Goal: Transaction & Acquisition: Purchase product/service

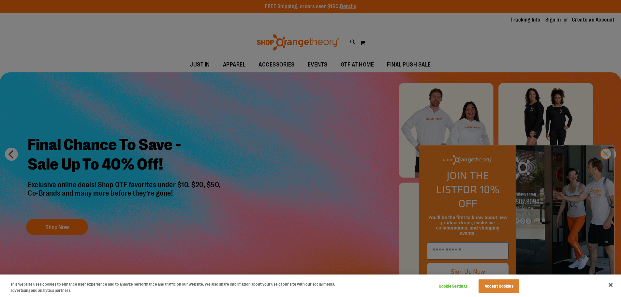
click at [603, 169] on div at bounding box center [310, 148] width 621 height 297
click at [608, 285] on button "Close" at bounding box center [610, 285] width 14 height 14
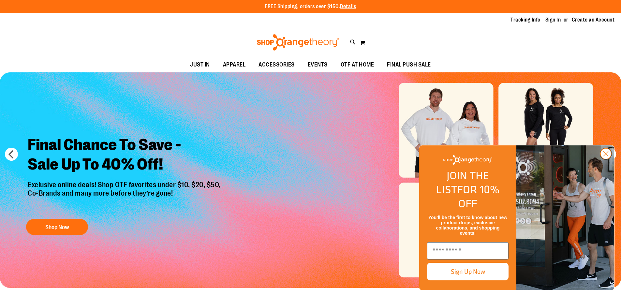
click at [607, 159] on circle "Close dialog" at bounding box center [605, 153] width 11 height 11
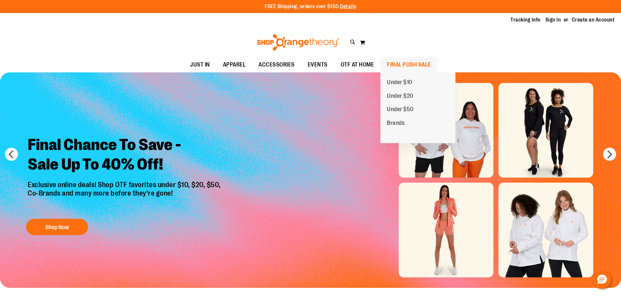
click at [399, 67] on span "FINAL PUSH SALE" at bounding box center [409, 64] width 44 height 15
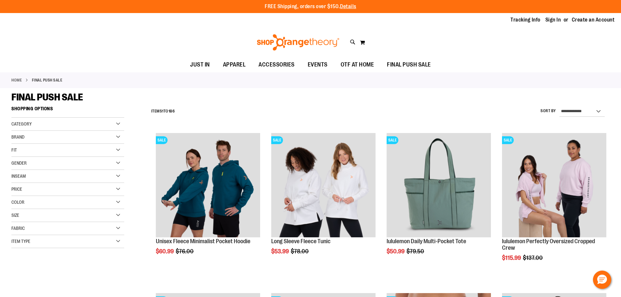
click at [118, 126] on div "Category" at bounding box center [67, 124] width 113 height 13
click at [87, 149] on div "Fit" at bounding box center [67, 150] width 113 height 13
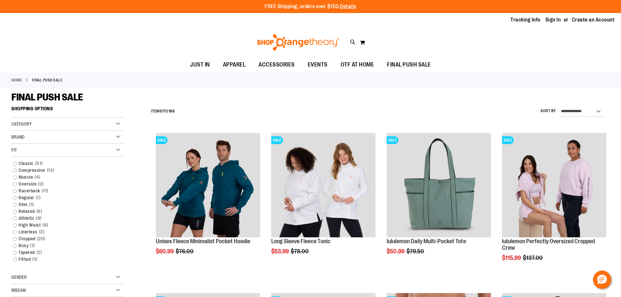
click at [87, 149] on div "Fit" at bounding box center [67, 150] width 113 height 13
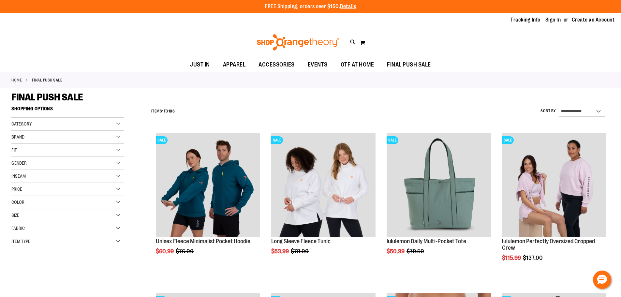
click at [18, 167] on div "Gender" at bounding box center [67, 163] width 113 height 13
click at [14, 175] on link "Men 11 items" at bounding box center [64, 176] width 108 height 7
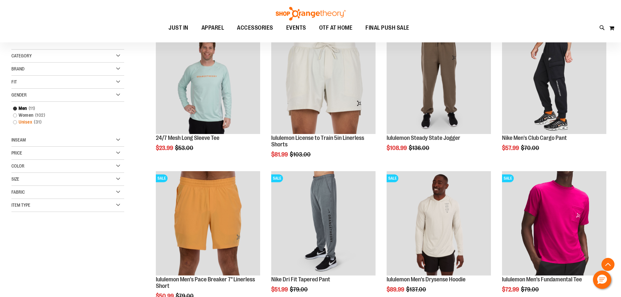
click at [13, 122] on link "Unisex 31 items" at bounding box center [64, 122] width 108 height 7
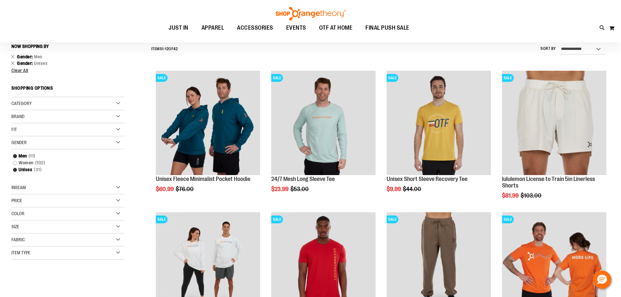
scroll to position [61, 0]
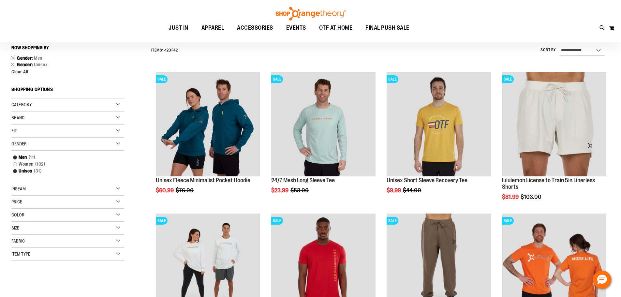
click at [83, 226] on div "Size" at bounding box center [67, 228] width 113 height 13
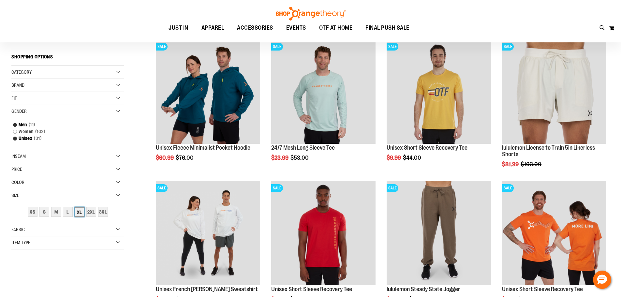
click at [80, 213] on div "XL" at bounding box center [80, 212] width 10 height 10
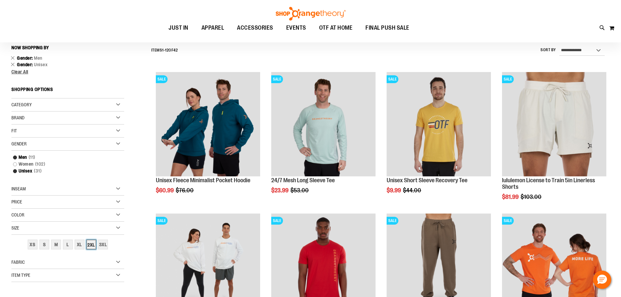
click at [91, 248] on div "2XL" at bounding box center [91, 245] width 10 height 10
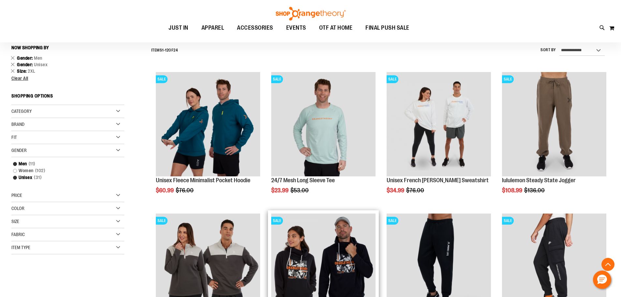
scroll to position [126, 0]
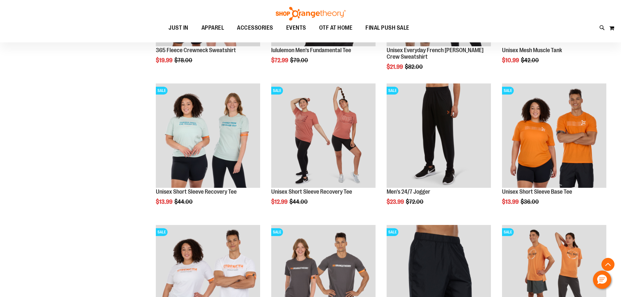
scroll to position [745, 0]
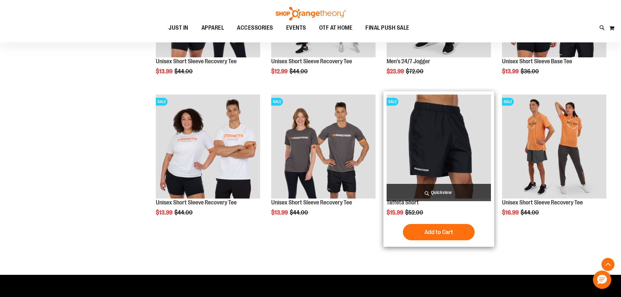
click at [412, 142] on img "product" at bounding box center [439, 147] width 104 height 104
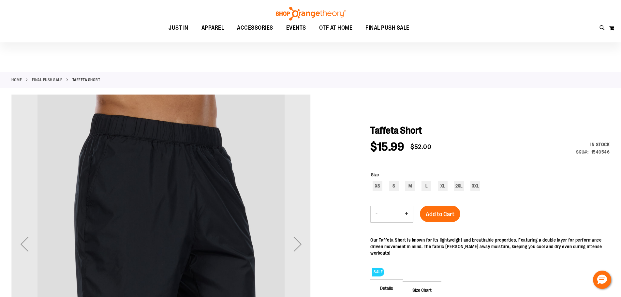
scroll to position [97, 0]
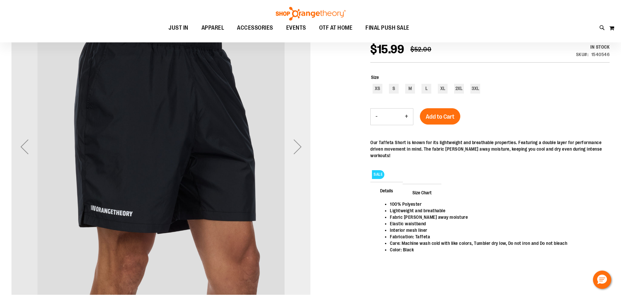
click at [295, 147] on div "Next" at bounding box center [298, 147] width 26 height 26
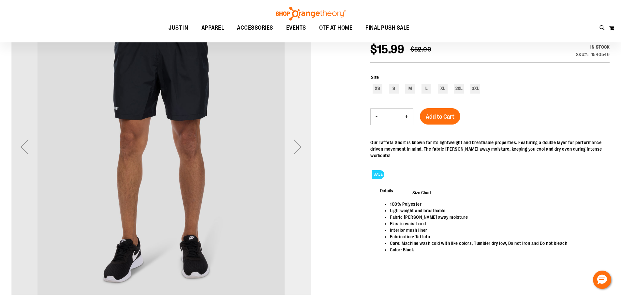
click at [292, 146] on div "Next" at bounding box center [298, 147] width 26 height 26
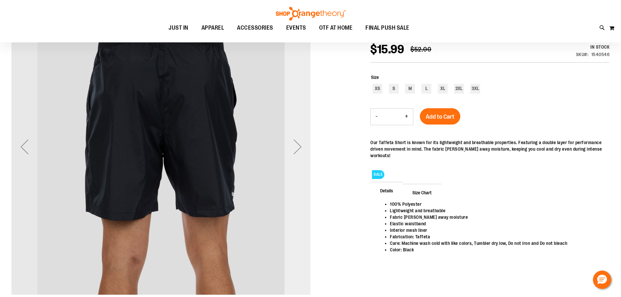
click at [292, 146] on div "Next" at bounding box center [298, 147] width 26 height 26
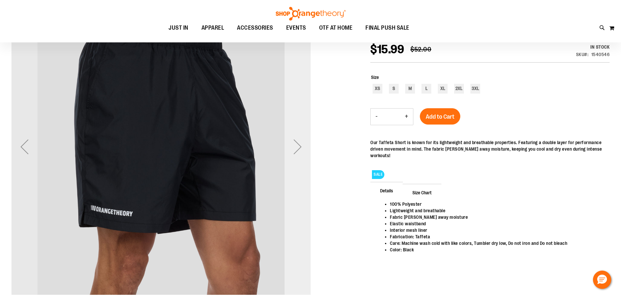
click at [292, 146] on div "Next" at bounding box center [298, 147] width 26 height 26
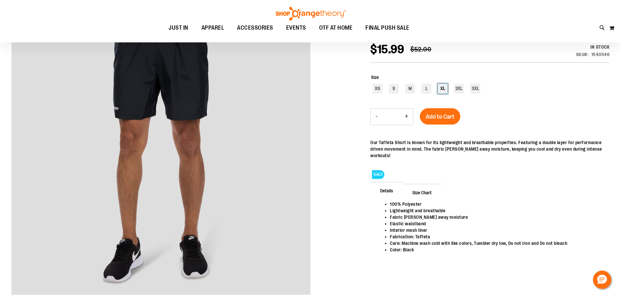
click at [441, 93] on div "XL" at bounding box center [443, 89] width 10 height 10
type input "***"
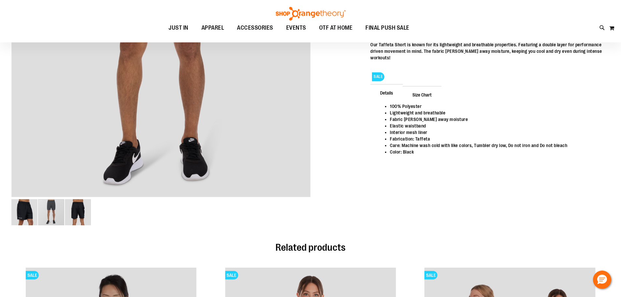
scroll to position [65, 0]
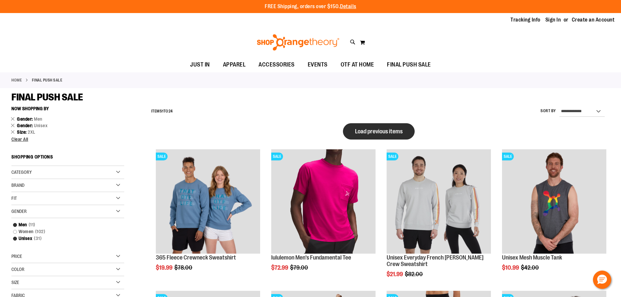
click at [392, 129] on span "Load previous items" at bounding box center [379, 131] width 48 height 7
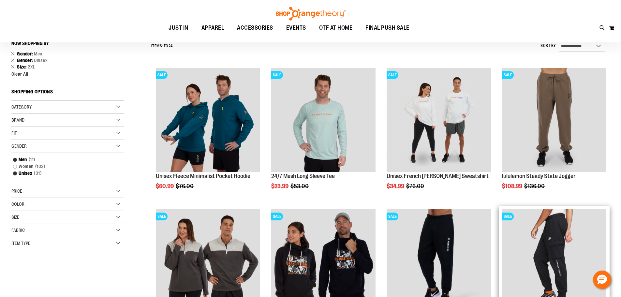
scroll to position [130, 0]
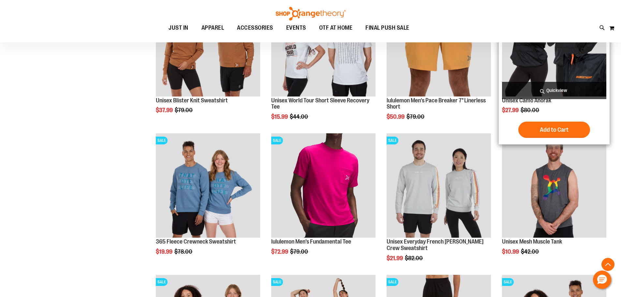
scroll to position [293, 0]
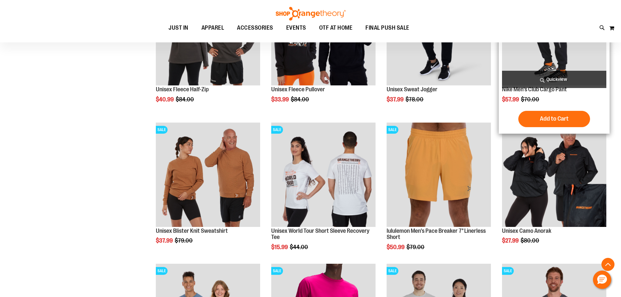
click at [535, 59] on img "product" at bounding box center [554, 33] width 104 height 104
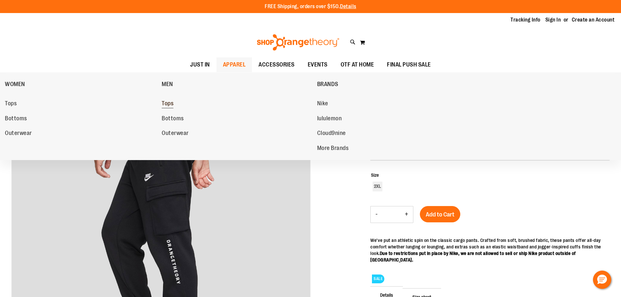
click at [167, 104] on span "Tops" at bounding box center [168, 104] width 12 height 8
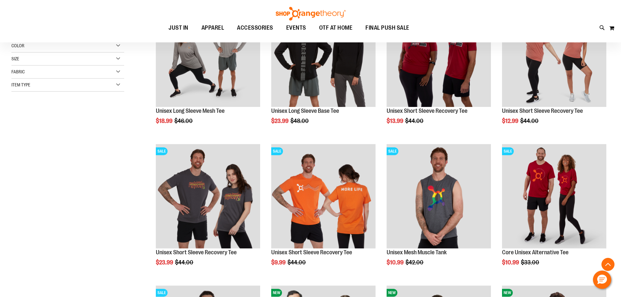
scroll to position [326, 0]
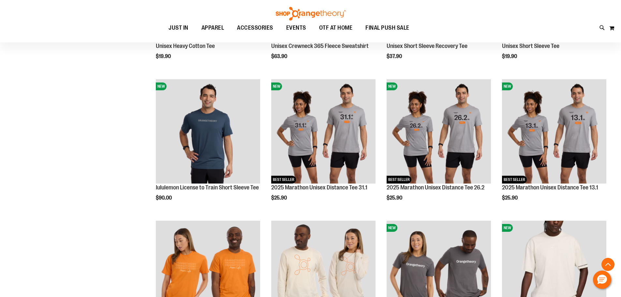
scroll to position [456, 0]
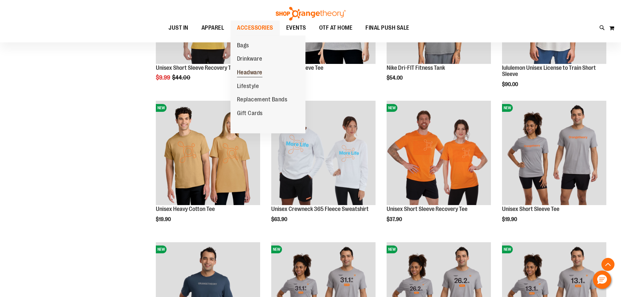
click at [242, 69] on span "Headware" at bounding box center [249, 73] width 25 height 8
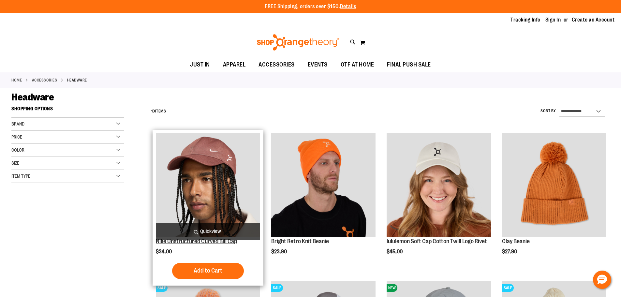
click at [164, 240] on link "Nike Unstructured Curved Bill Cap" at bounding box center [196, 241] width 81 height 7
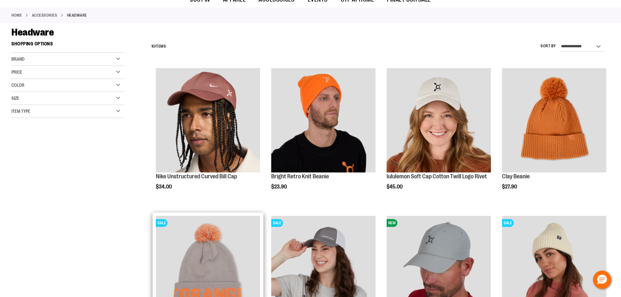
scroll to position [163, 0]
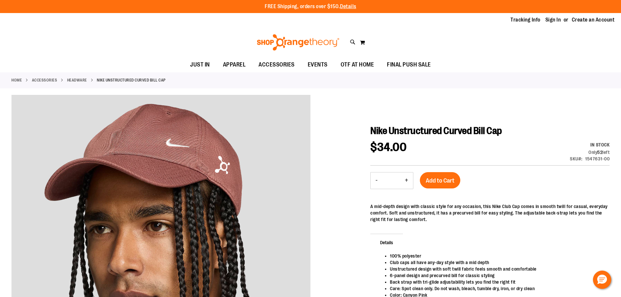
scroll to position [130, 0]
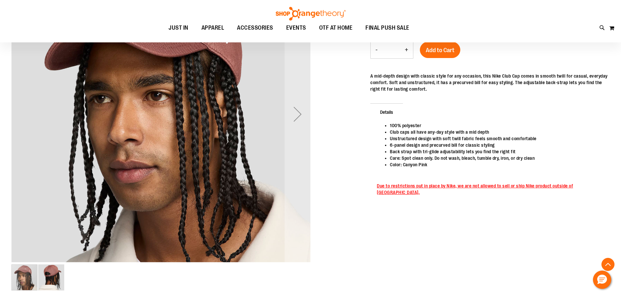
click at [53, 280] on img "image 2 of 2" at bounding box center [51, 277] width 26 height 26
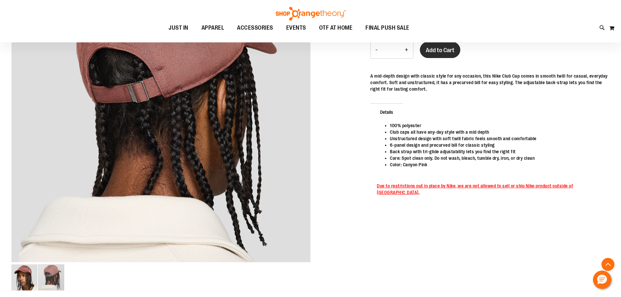
click at [446, 52] on span "Add to Cart" at bounding box center [440, 50] width 29 height 7
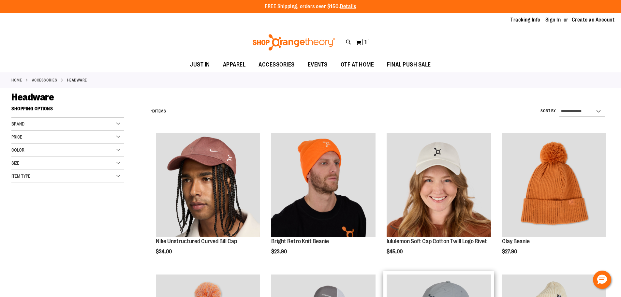
scroll to position [215, 0]
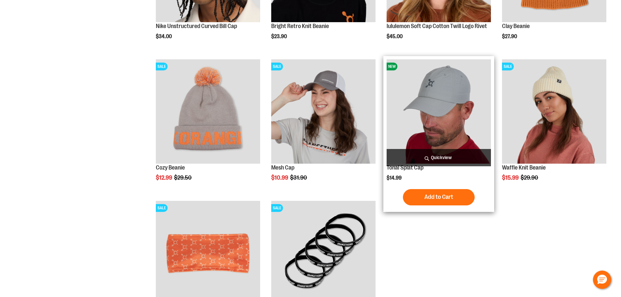
click at [428, 121] on img "product" at bounding box center [439, 111] width 104 height 104
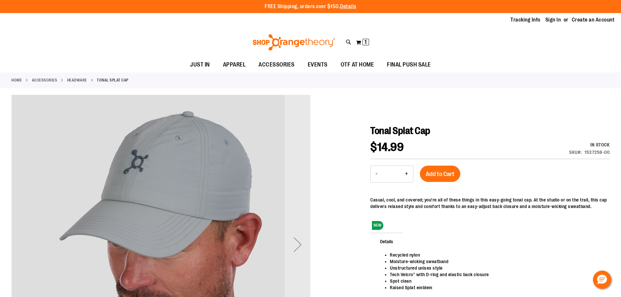
click at [287, 240] on div "Next" at bounding box center [298, 244] width 26 height 26
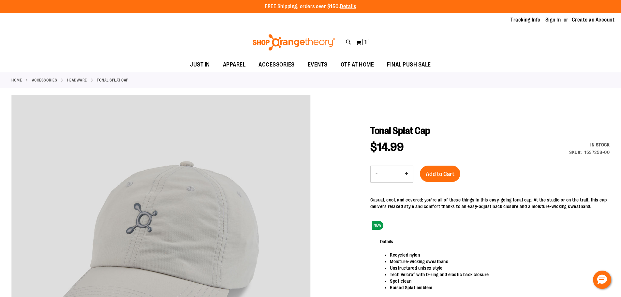
scroll to position [97, 0]
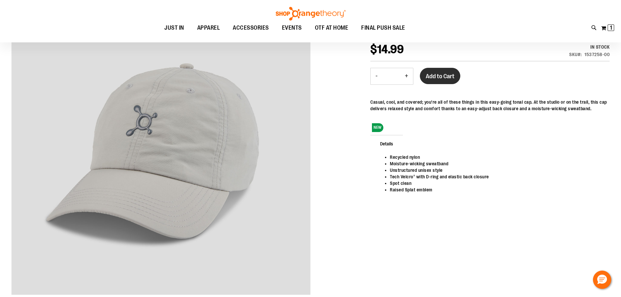
click at [439, 77] on span "Add to Cart" at bounding box center [440, 76] width 29 height 7
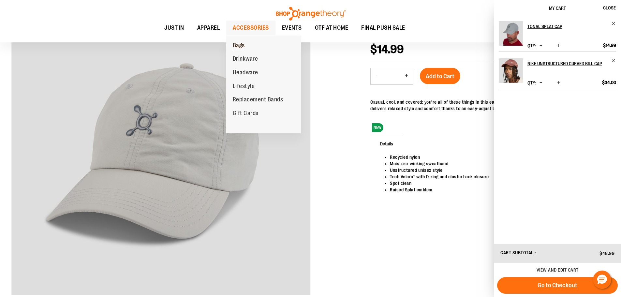
click at [239, 48] on span "Bags" at bounding box center [239, 46] width 12 height 8
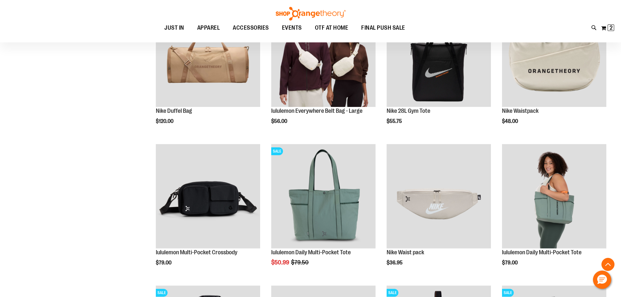
scroll to position [260, 0]
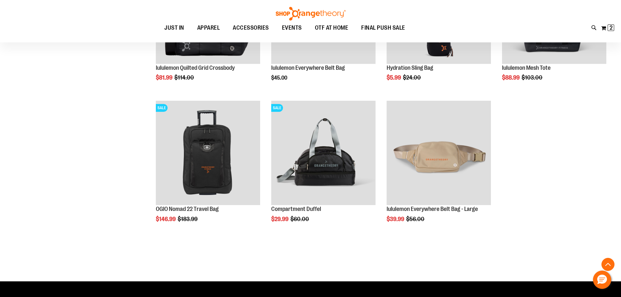
scroll to position [489, 0]
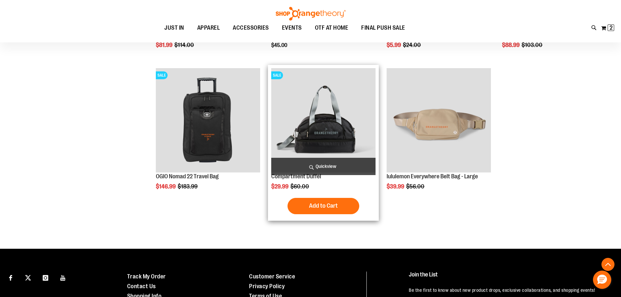
click at [327, 117] on img "product" at bounding box center [323, 120] width 104 height 104
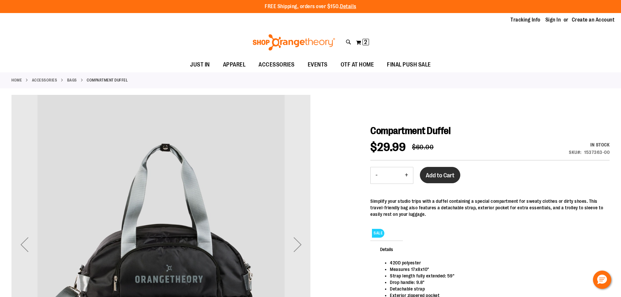
click at [444, 176] on span "Add to Cart" at bounding box center [440, 175] width 29 height 7
